Goal: Information Seeking & Learning: Find specific page/section

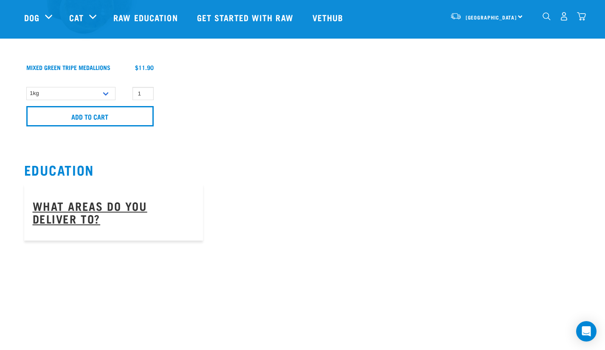
click at [147, 202] on link "What areas do you deliver to?" at bounding box center [90, 212] width 115 height 20
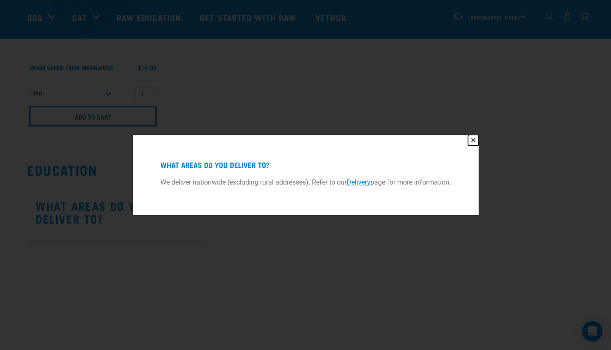
click at [475, 137] on button "✕" at bounding box center [473, 140] width 11 height 11
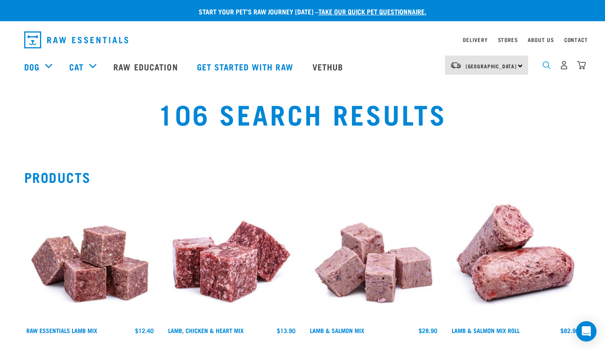
click at [545, 69] on img "dropdown navigation" at bounding box center [546, 65] width 8 height 8
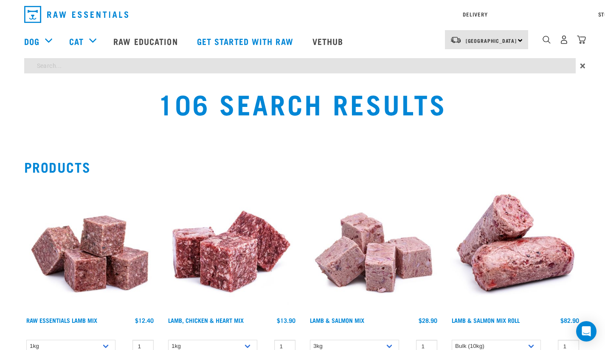
type input "what to do if we can't access"
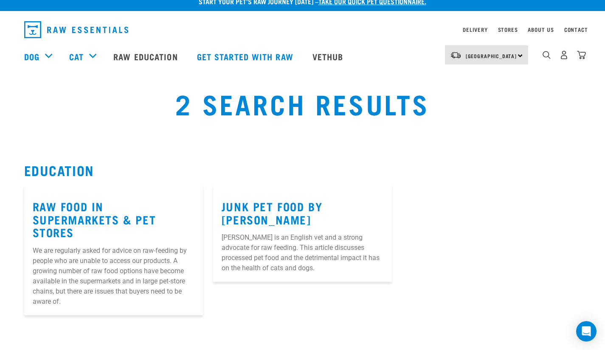
scroll to position [10, 0]
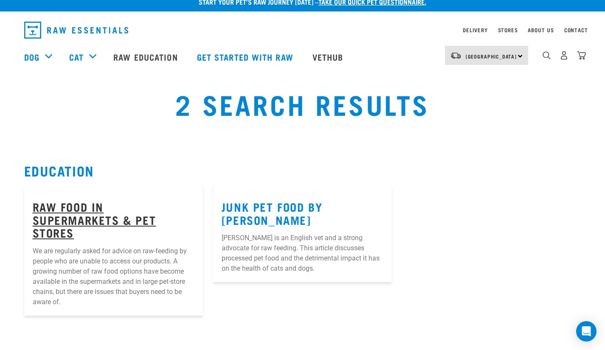
click at [94, 213] on link "Raw Food in Supermarkets & Pet Stores" at bounding box center [94, 219] width 123 height 32
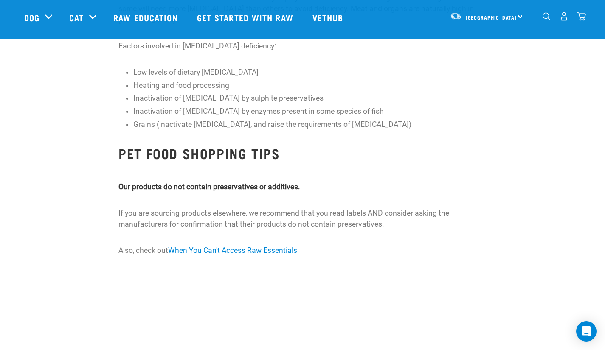
scroll to position [988, 0]
click at [216, 246] on link "When You Can't Access Raw Essentials" at bounding box center [232, 250] width 129 height 8
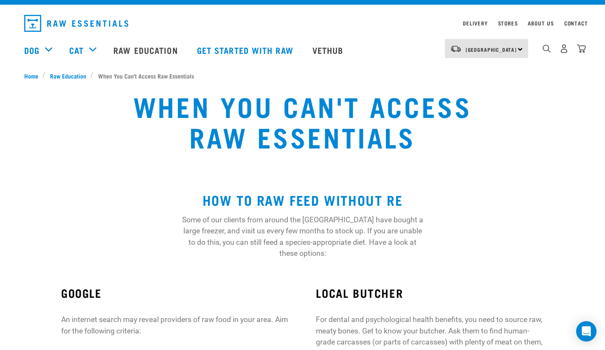
scroll to position [11, 0]
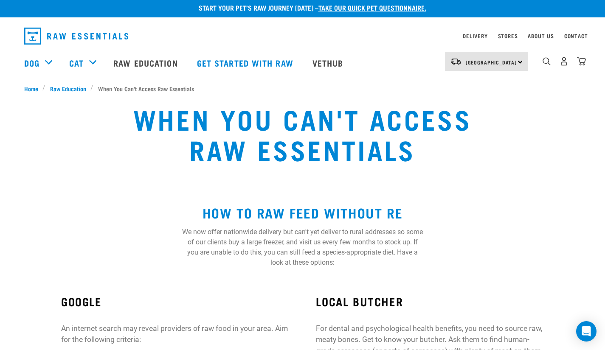
scroll to position [3, 0]
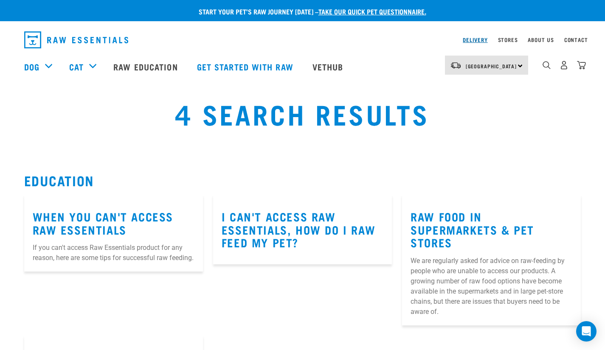
click at [479, 41] on link "Delivery" at bounding box center [475, 39] width 25 height 3
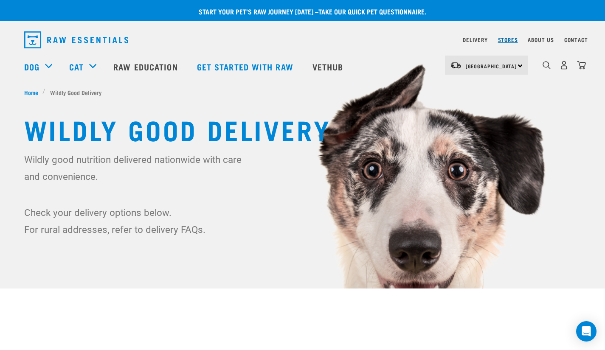
click at [507, 39] on link "Stores" at bounding box center [508, 39] width 20 height 3
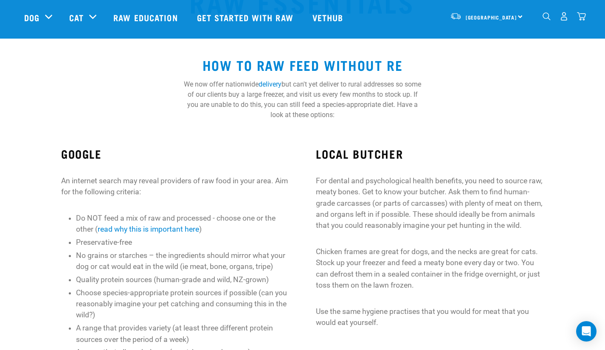
scroll to position [91, 0]
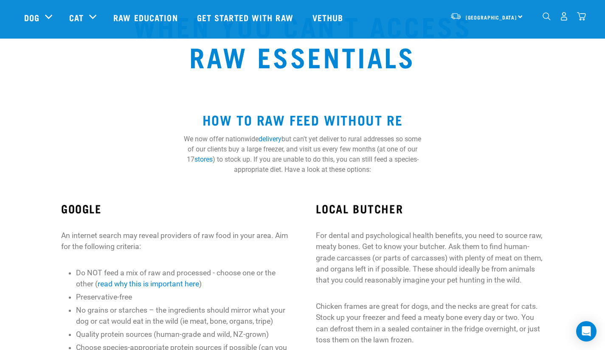
scroll to position [67, 0]
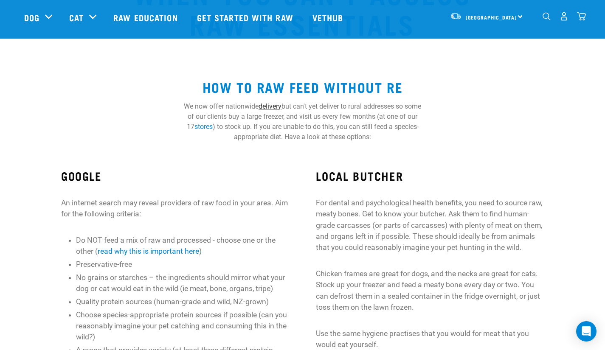
click at [281, 108] on link "delivery" at bounding box center [269, 106] width 23 height 8
